Goal: Task Accomplishment & Management: Manage account settings

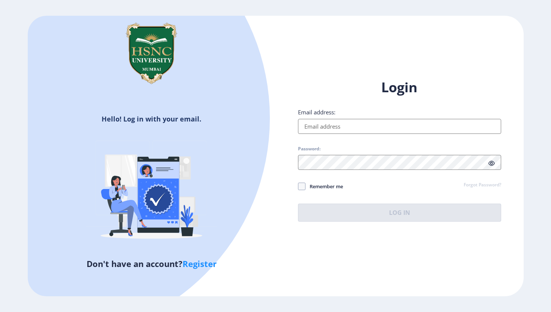
click at [318, 133] on input "Email address:" at bounding box center [399, 126] width 203 height 15
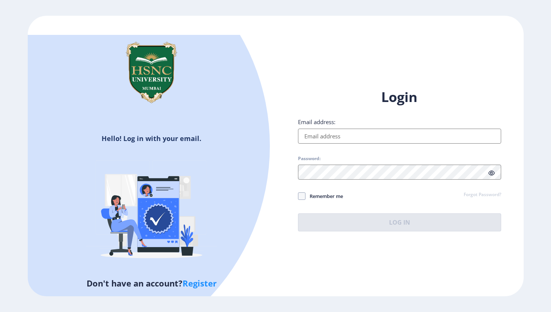
type input "[EMAIL_ADDRESS][DOMAIN_NAME]"
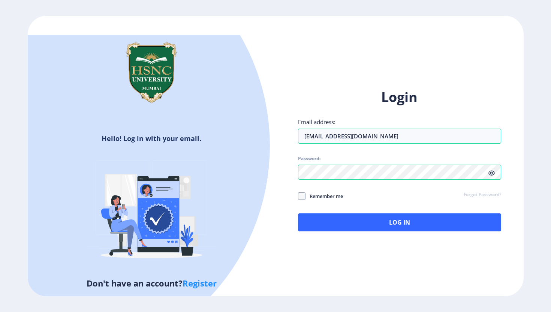
click at [490, 173] on icon at bounding box center [492, 173] width 6 height 6
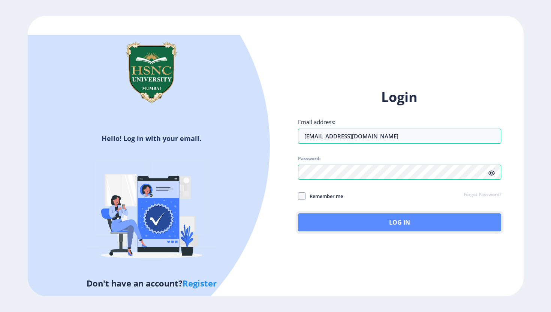
click at [319, 226] on button "Log In" at bounding box center [399, 222] width 203 height 18
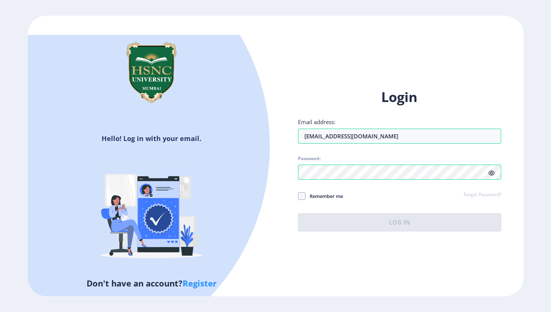
click at [491, 173] on icon at bounding box center [492, 173] width 6 height 6
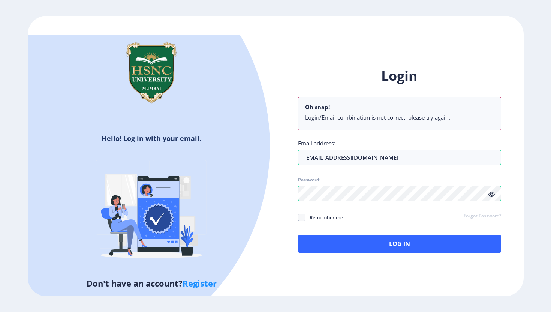
click at [471, 215] on link "Forgot Password?" at bounding box center [482, 216] width 37 height 7
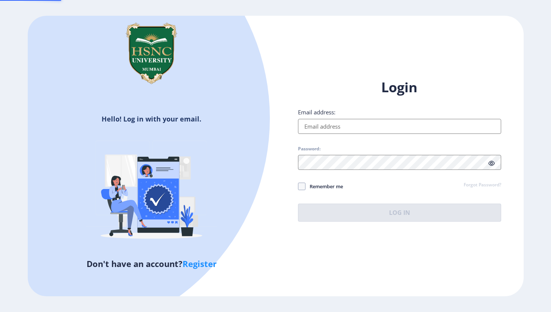
type input "[EMAIL_ADDRESS][DOMAIN_NAME]"
click at [307, 187] on div "Login Email address: [EMAIL_ADDRESS][DOMAIN_NAME] Password: Remember me Forgot …" at bounding box center [399, 149] width 203 height 143
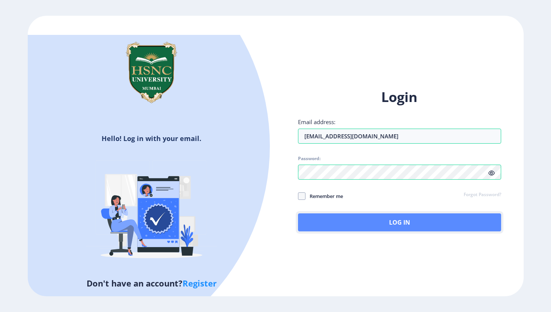
click at [396, 215] on button "Log In" at bounding box center [399, 222] width 203 height 18
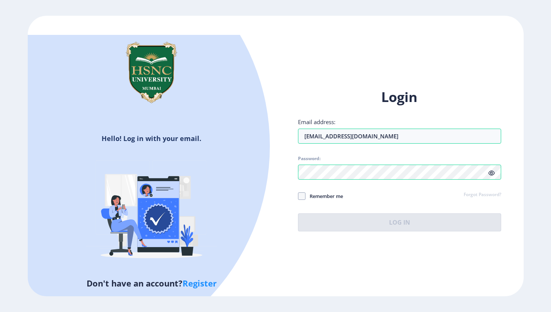
click at [453, 148] on div "Login Email address: [EMAIL_ADDRESS][DOMAIN_NAME] Password: Remember me Forgot …" at bounding box center [399, 159] width 203 height 143
click at [410, 186] on div "Login Email address: [EMAIL_ADDRESS][DOMAIN_NAME] Password: Remember me Forgot …" at bounding box center [399, 159] width 203 height 143
click at [404, 137] on input "[EMAIL_ADDRESS][DOMAIN_NAME]" at bounding box center [399, 136] width 203 height 15
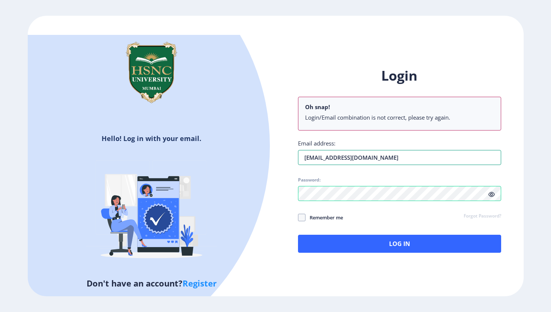
drag, startPoint x: 408, startPoint y: 159, endPoint x: 217, endPoint y: 154, distance: 190.1
click at [217, 155] on div "Hello! Log in with your email. Don't have an account? Register Login Oh snap! L…" at bounding box center [276, 156] width 496 height 281
click at [332, 157] on input "HFBFM" at bounding box center [399, 157] width 203 height 15
type input "HFBFM037"
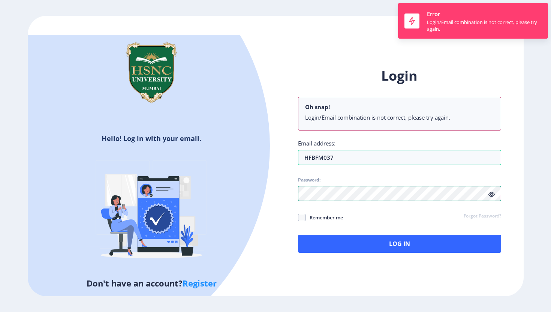
click at [296, 169] on div "Login Oh snap! Login/Email combination is not correct, please try again. Email …" at bounding box center [400, 165] width 248 height 220
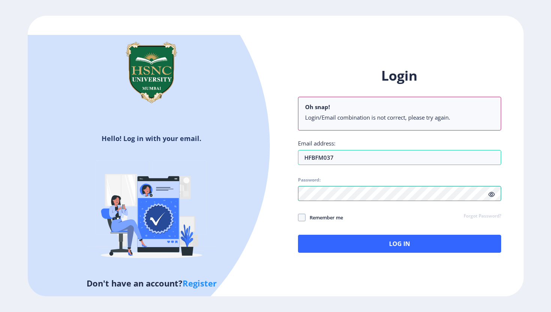
click at [286, 192] on div "Login Oh snap! Login/Email combination is not correct, please try again. Email …" at bounding box center [400, 165] width 248 height 220
